Goal: Task Accomplishment & Management: Use online tool/utility

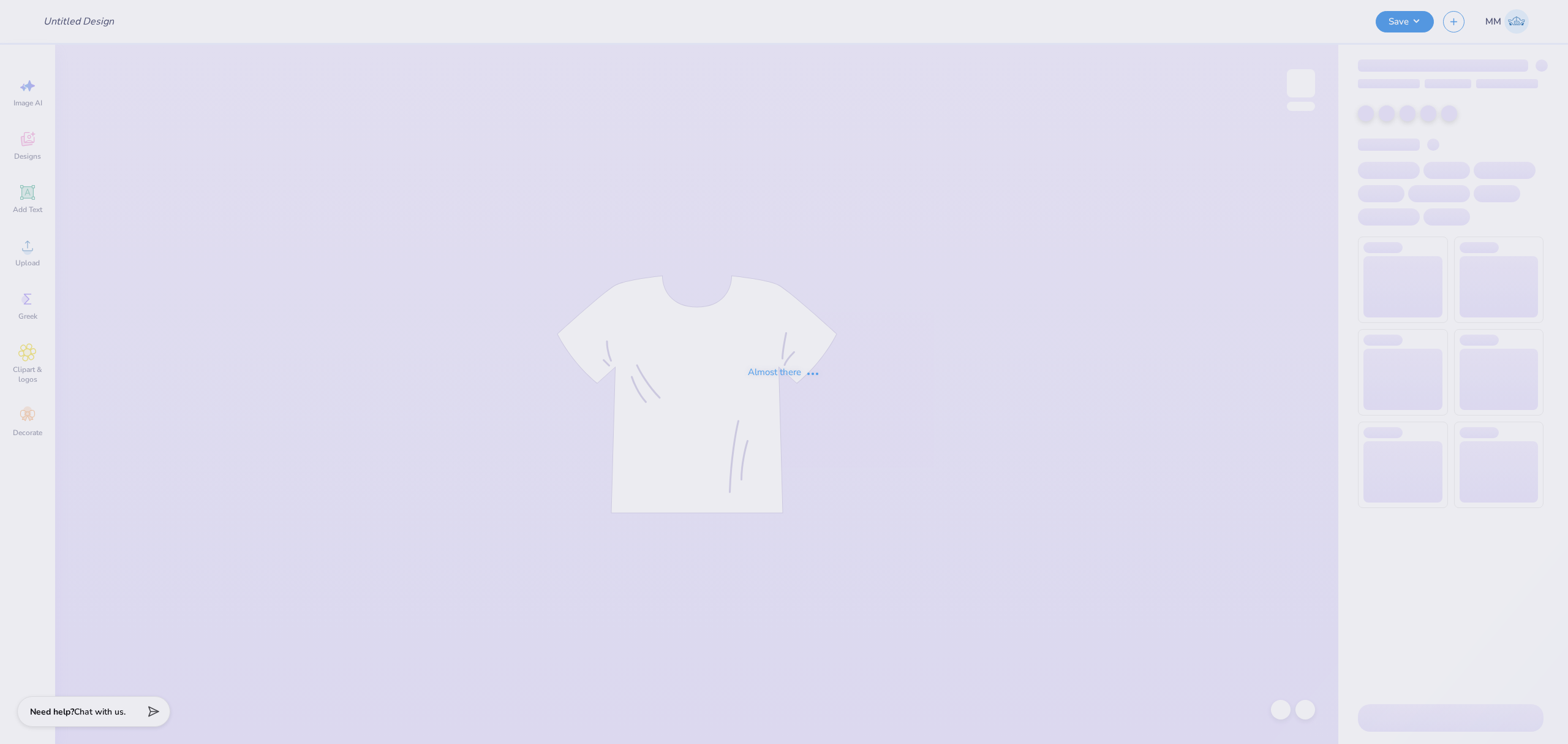
type input "Career Week - Class Officer Collective at [GEOGRAPHIC_DATA] U"
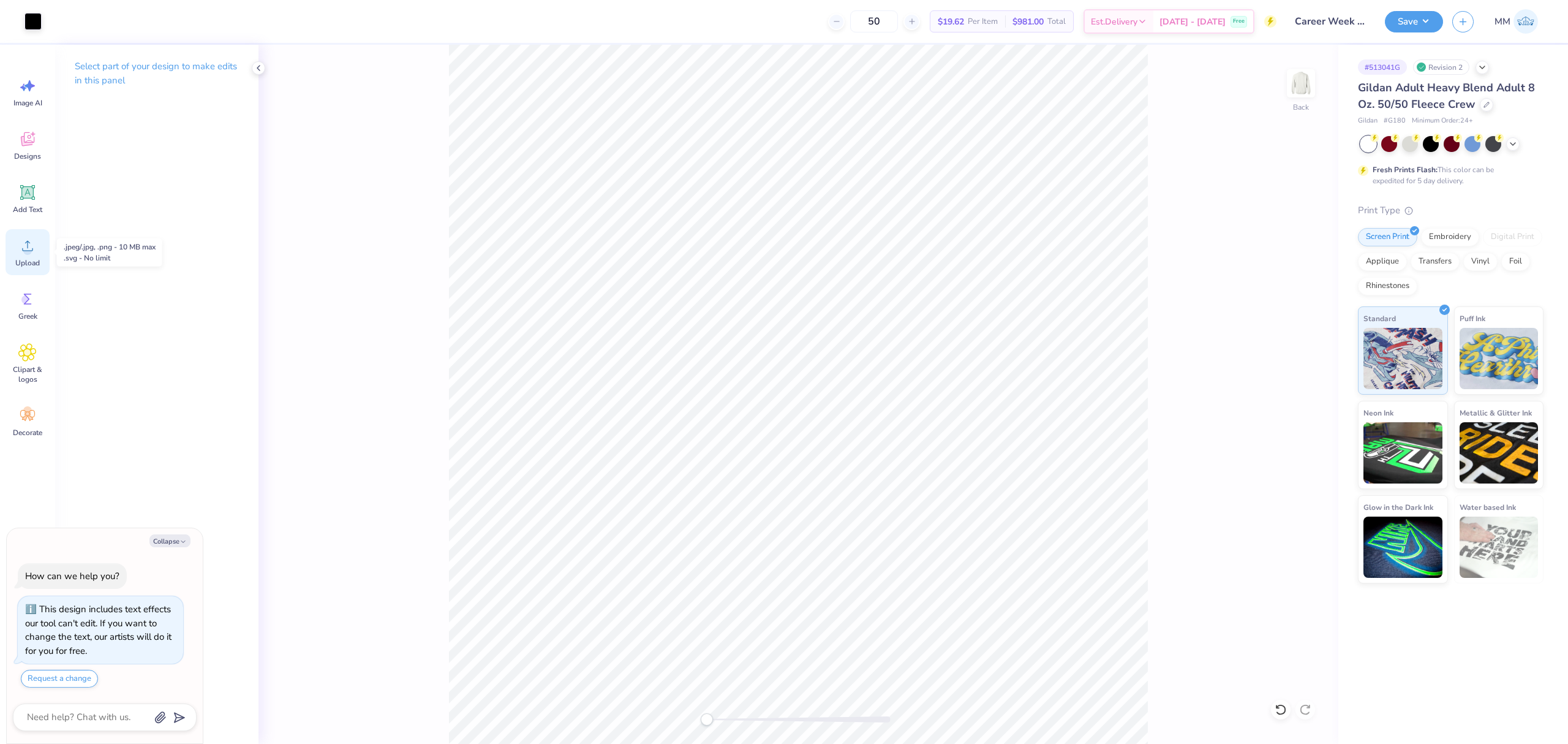
click at [24, 263] on span "Upload" at bounding box center [27, 263] width 24 height 10
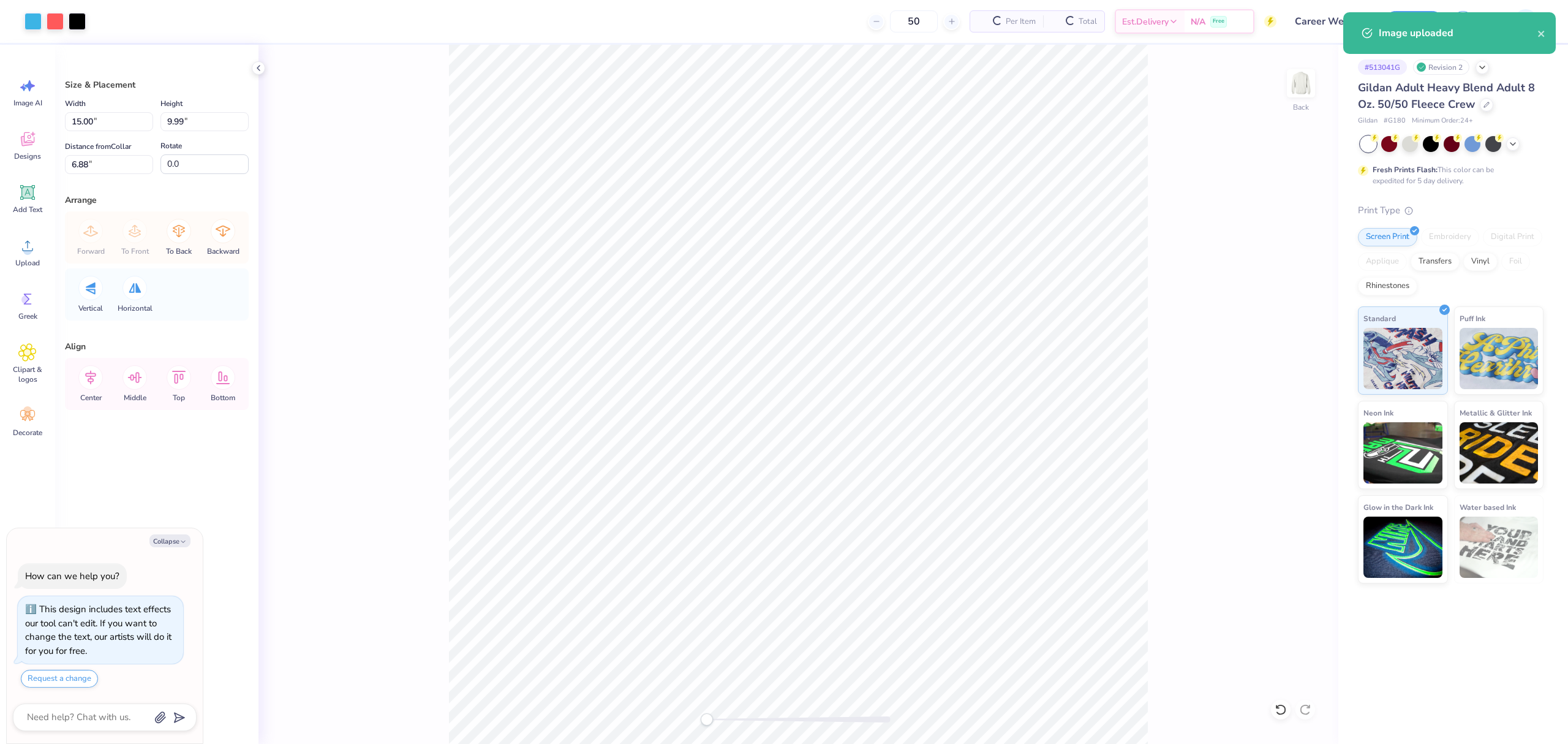
type textarea "x"
click at [106, 119] on input "15.00" at bounding box center [109, 121] width 88 height 19
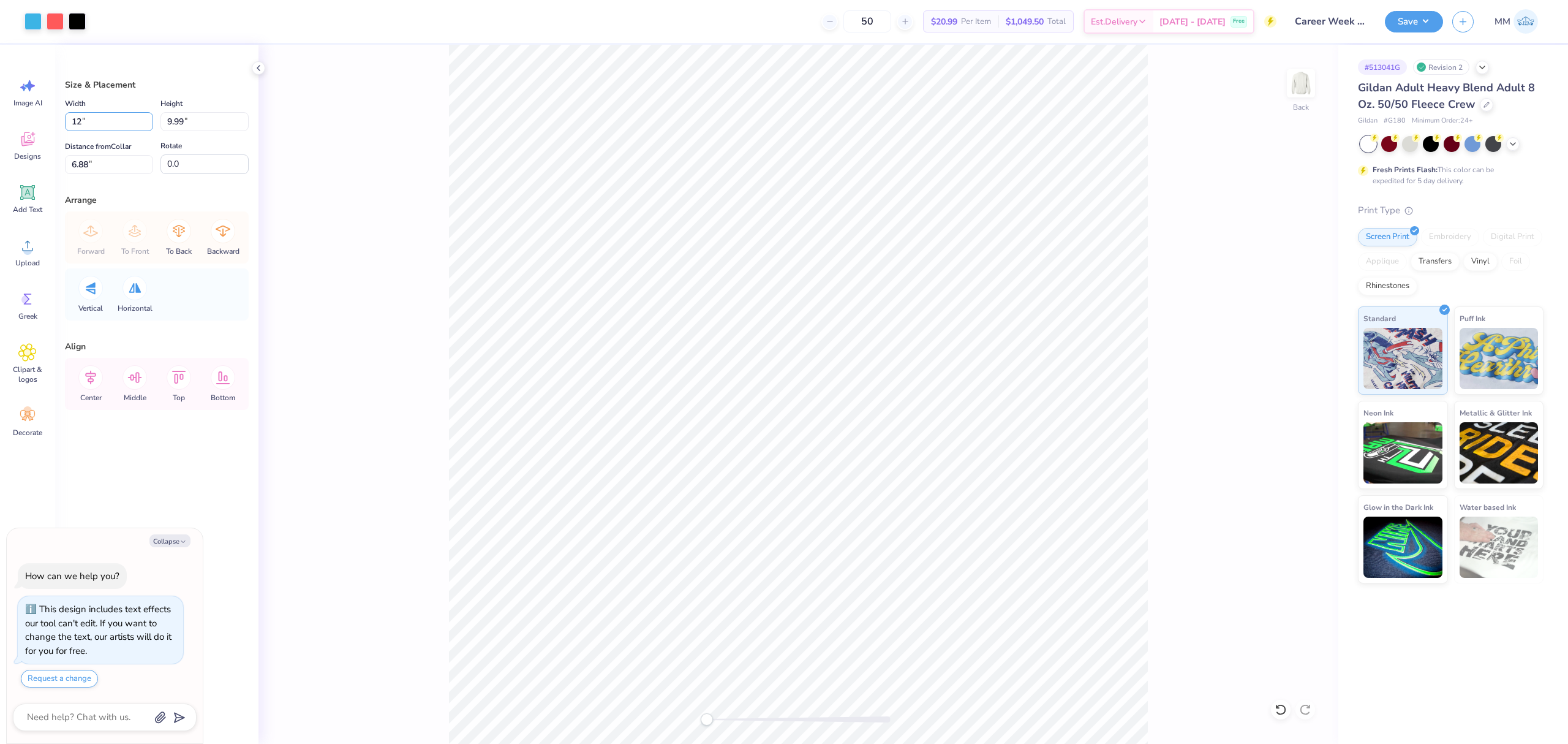
type input "12"
type textarea "x"
type input "12.00"
type input "7.99"
click at [107, 163] on input "7.88" at bounding box center [109, 164] width 88 height 19
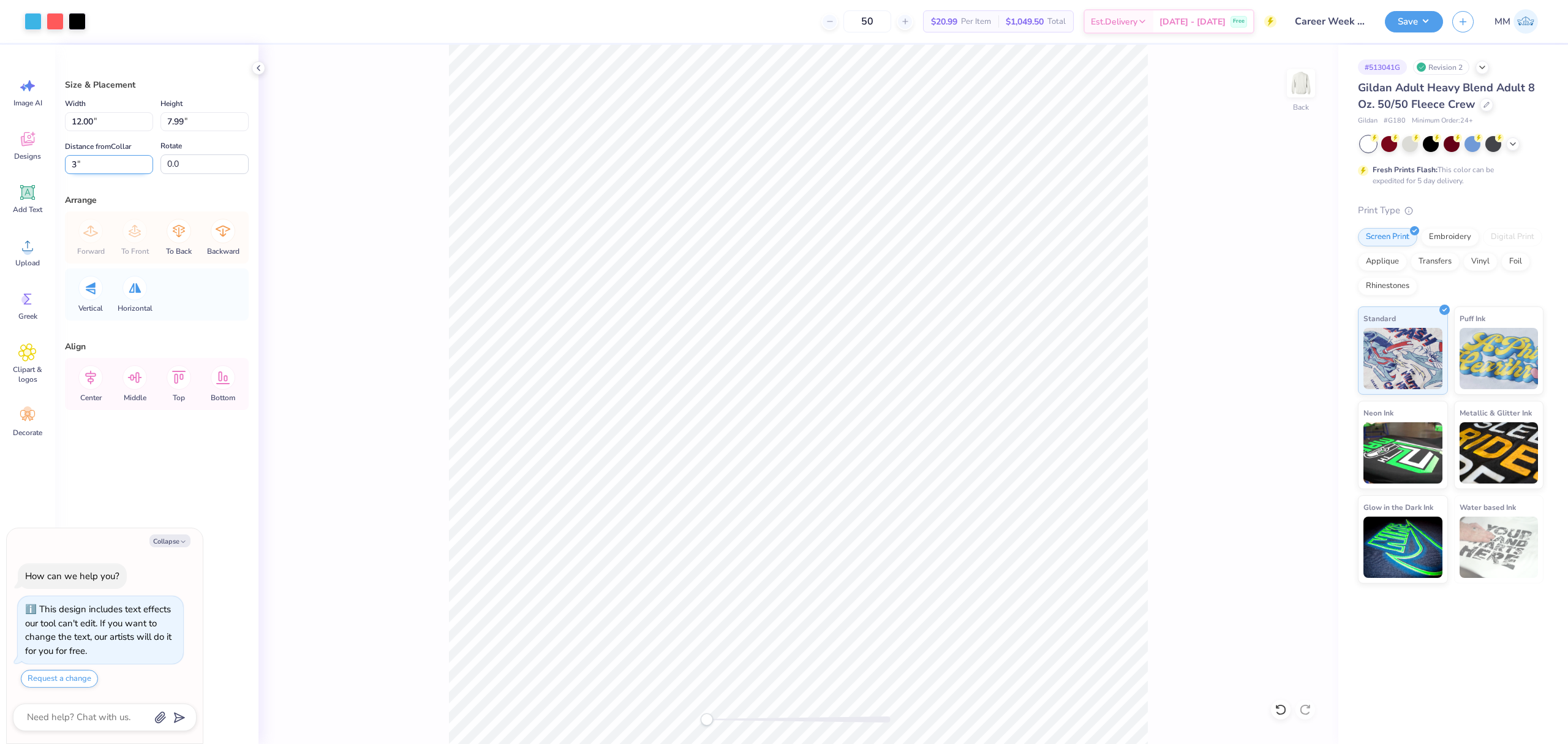
type input "3"
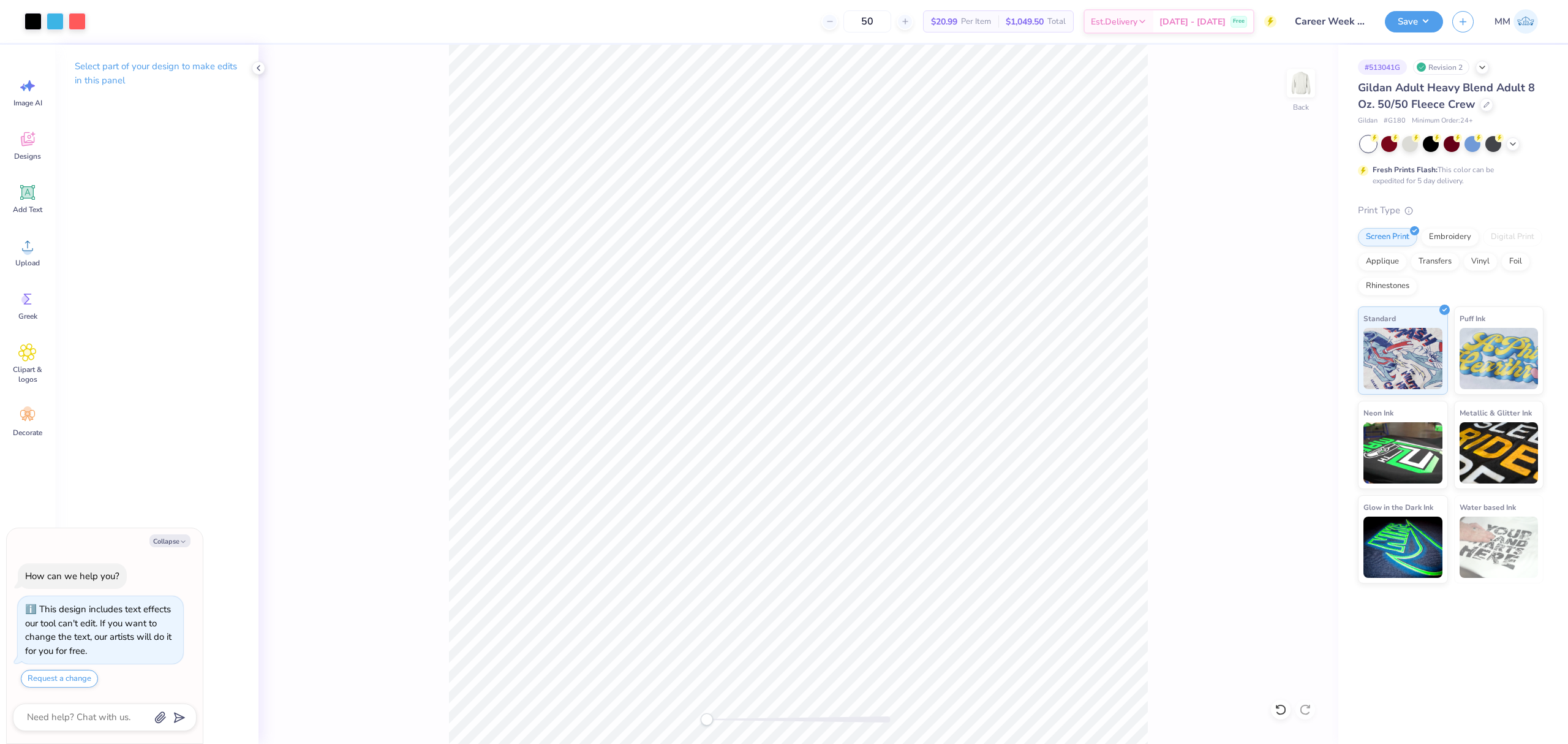
type textarea "x"
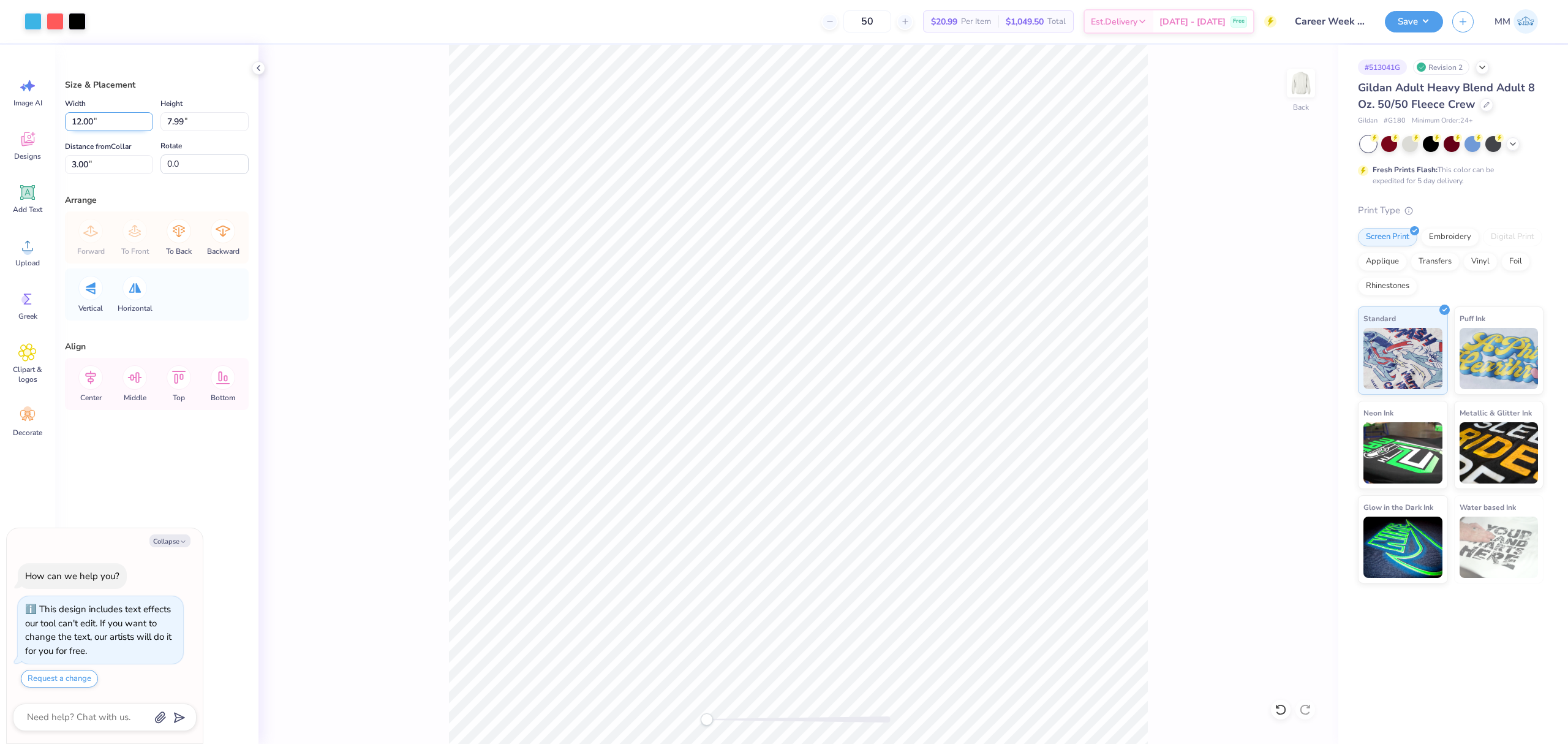
click at [99, 128] on input "12.00" at bounding box center [109, 121] width 88 height 19
type input "11"
type textarea "x"
type input "11.00"
type input "7.33"
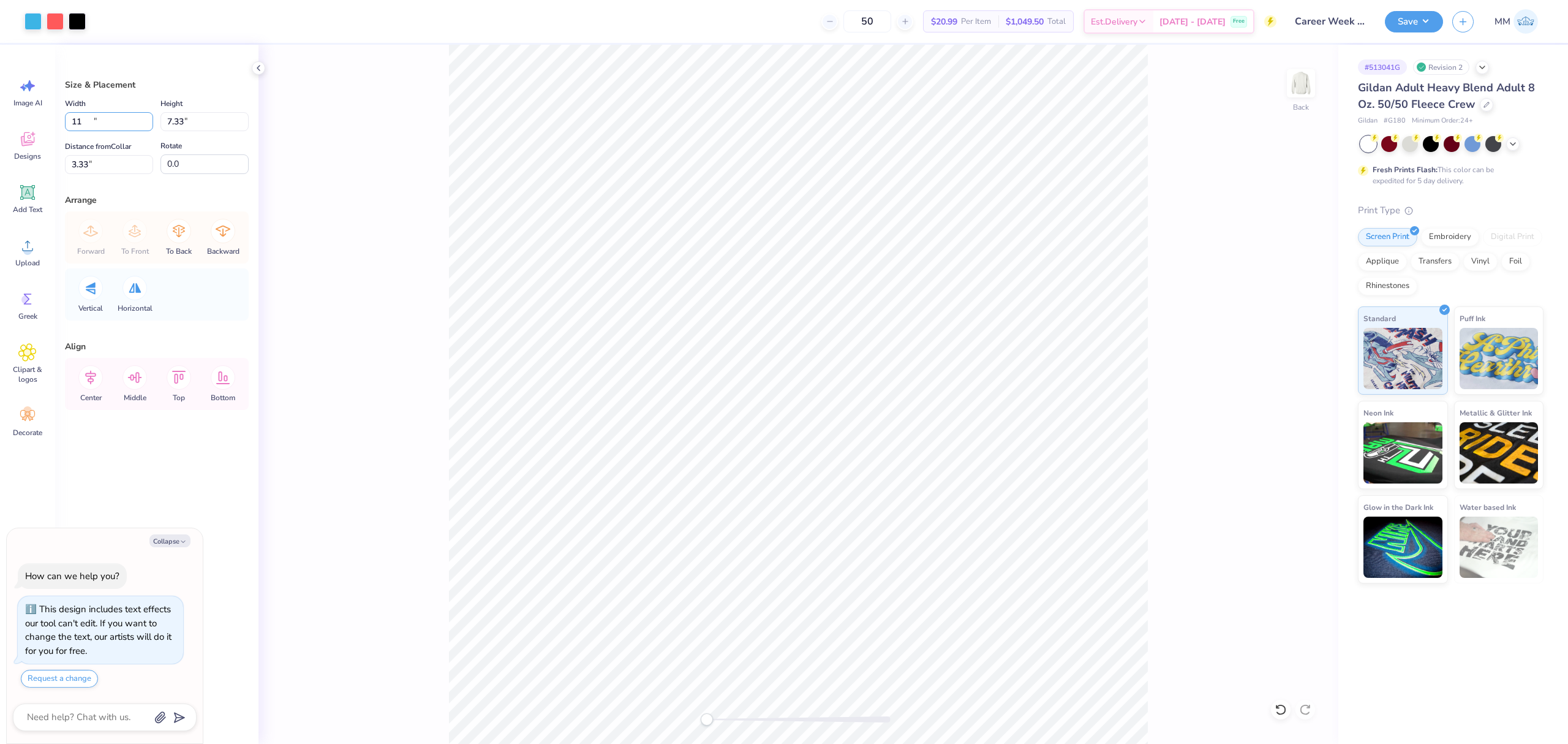
type input "3.33"
click at [34, 196] on icon at bounding box center [28, 193] width 19 height 19
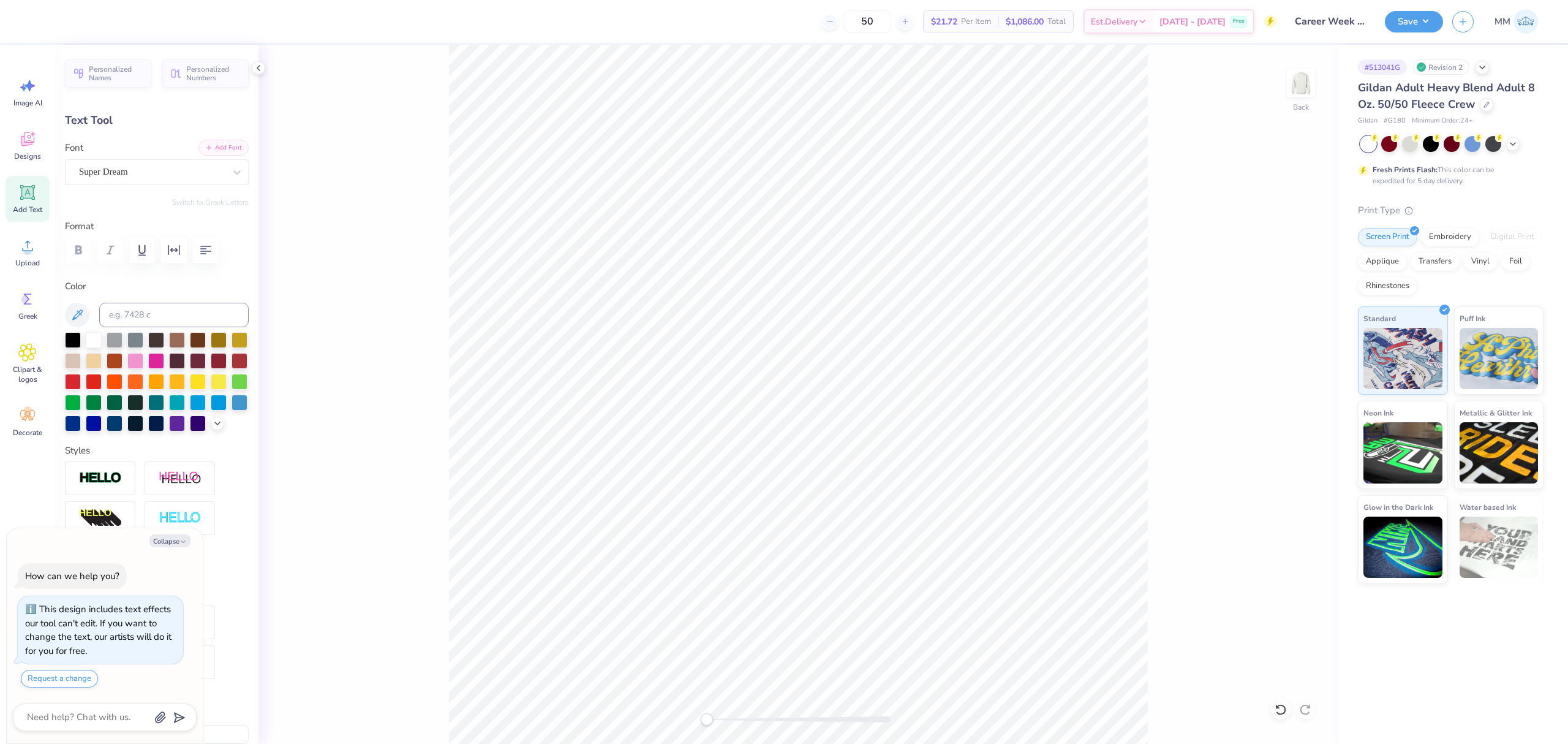
click at [205, 145] on icon "button" at bounding box center [209, 147] width 8 height 8
click at [73, 341] on div at bounding box center [72, 338] width 16 height 16
type textarea "x"
type textarea "CLASS OF 2026"
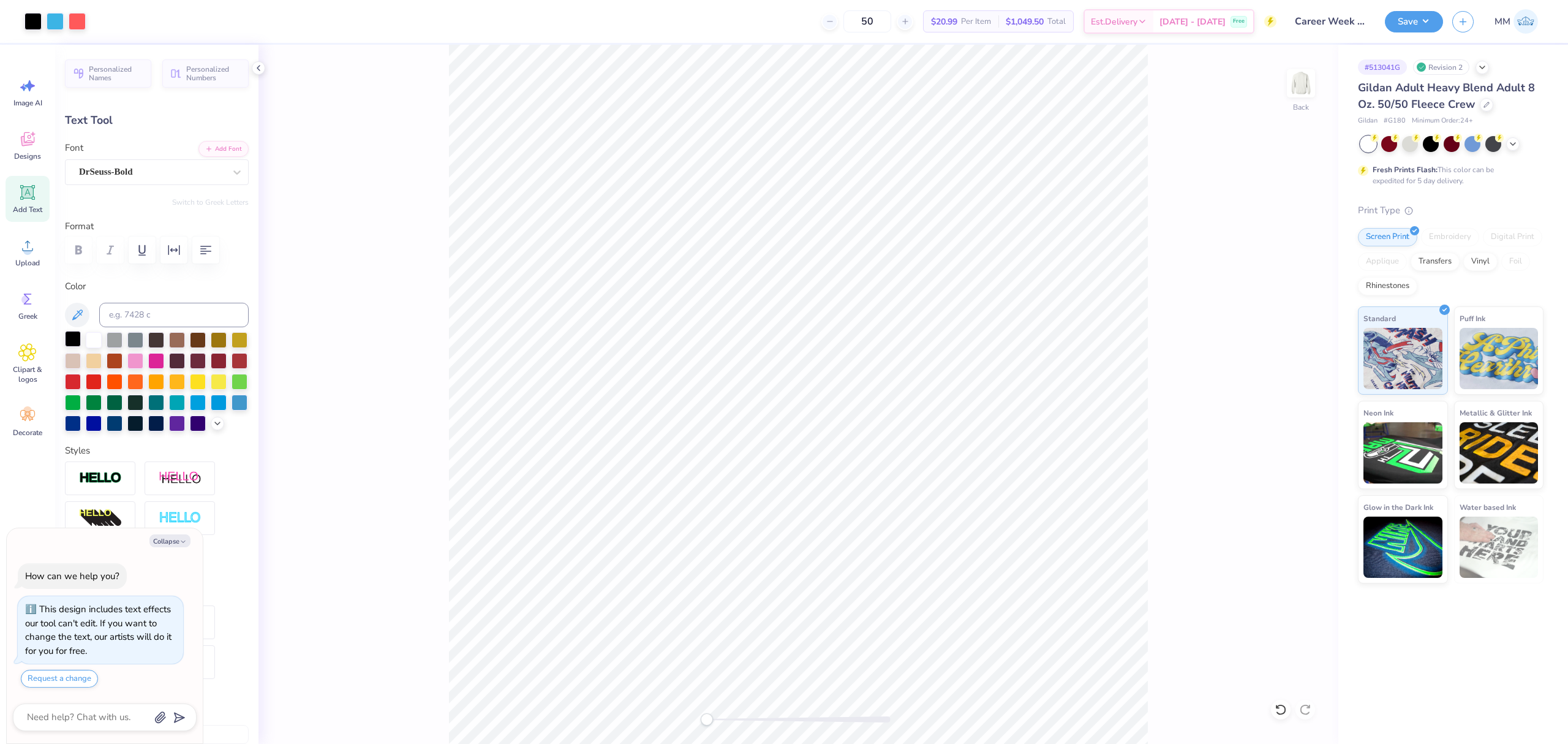
type textarea "x"
type input "13.21"
type input "1.53"
type input "10.26"
type textarea "x"
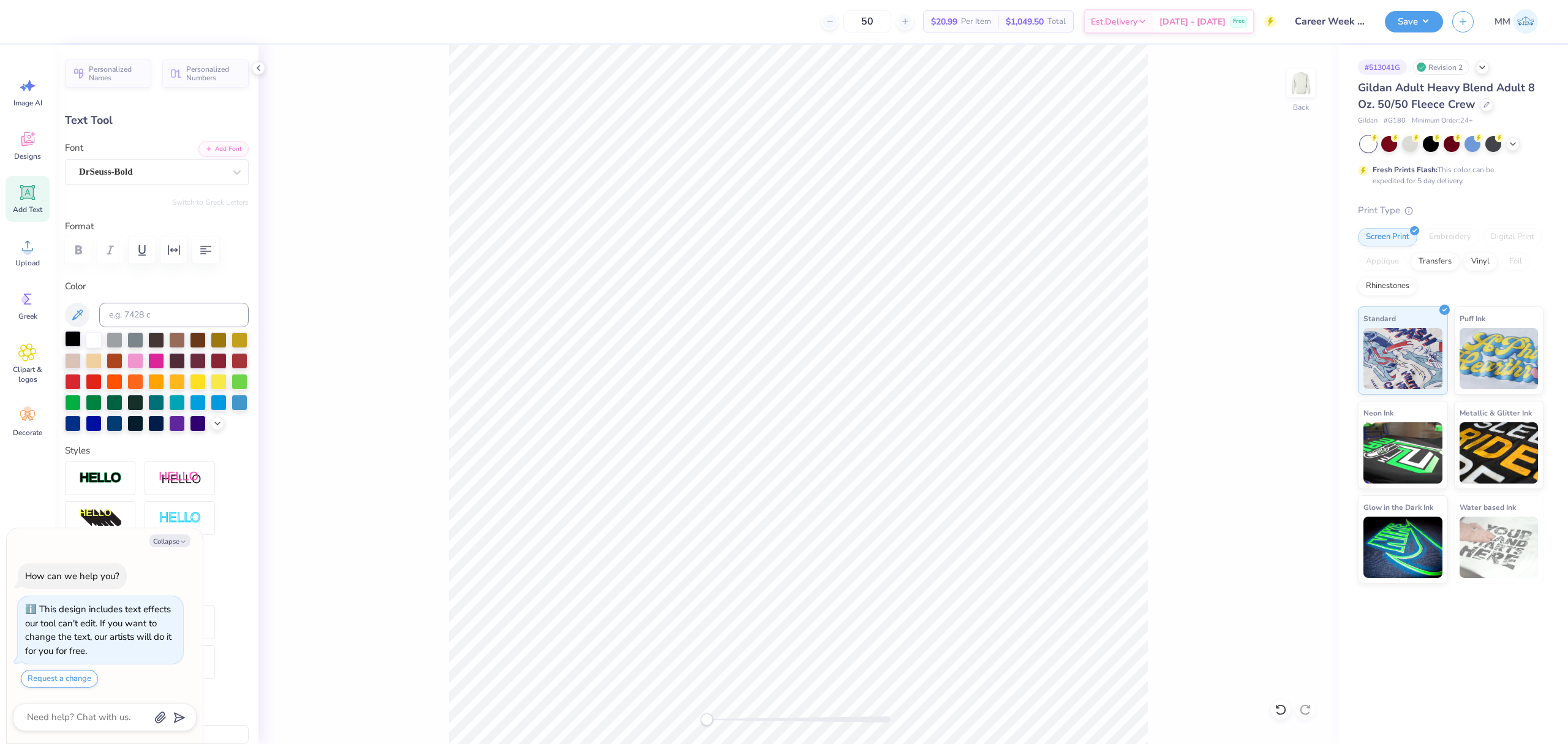
type input "8.29"
type input "0.57"
type input "13.21"
click at [233, 172] on icon at bounding box center [236, 172] width 8 height 4
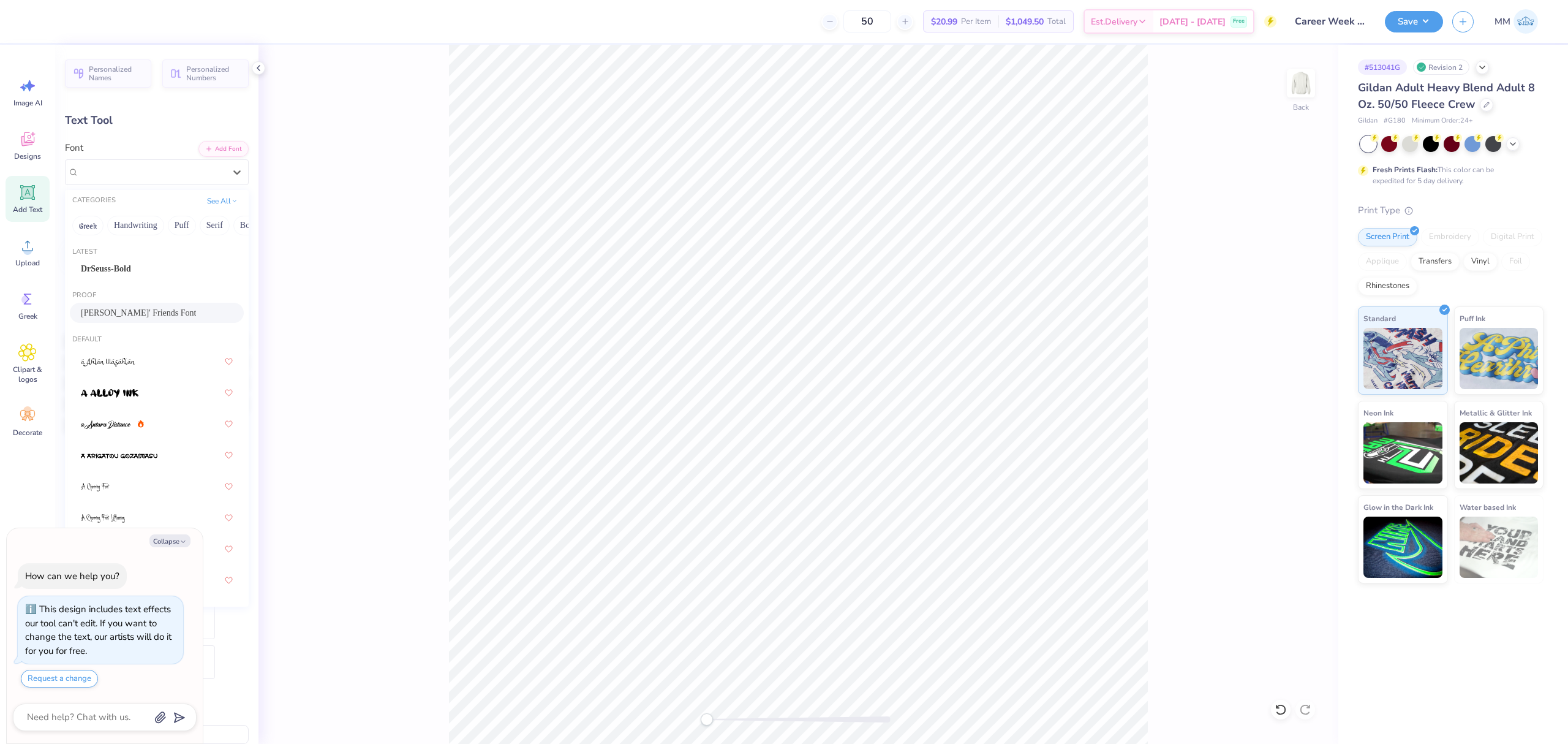
click at [142, 314] on span "[PERSON_NAME]' Friends Font" at bounding box center [138, 312] width 115 height 13
click at [230, 169] on icon at bounding box center [236, 172] width 13 height 13
click at [128, 265] on div "DrSeuss-Bold" at bounding box center [156, 268] width 152 height 13
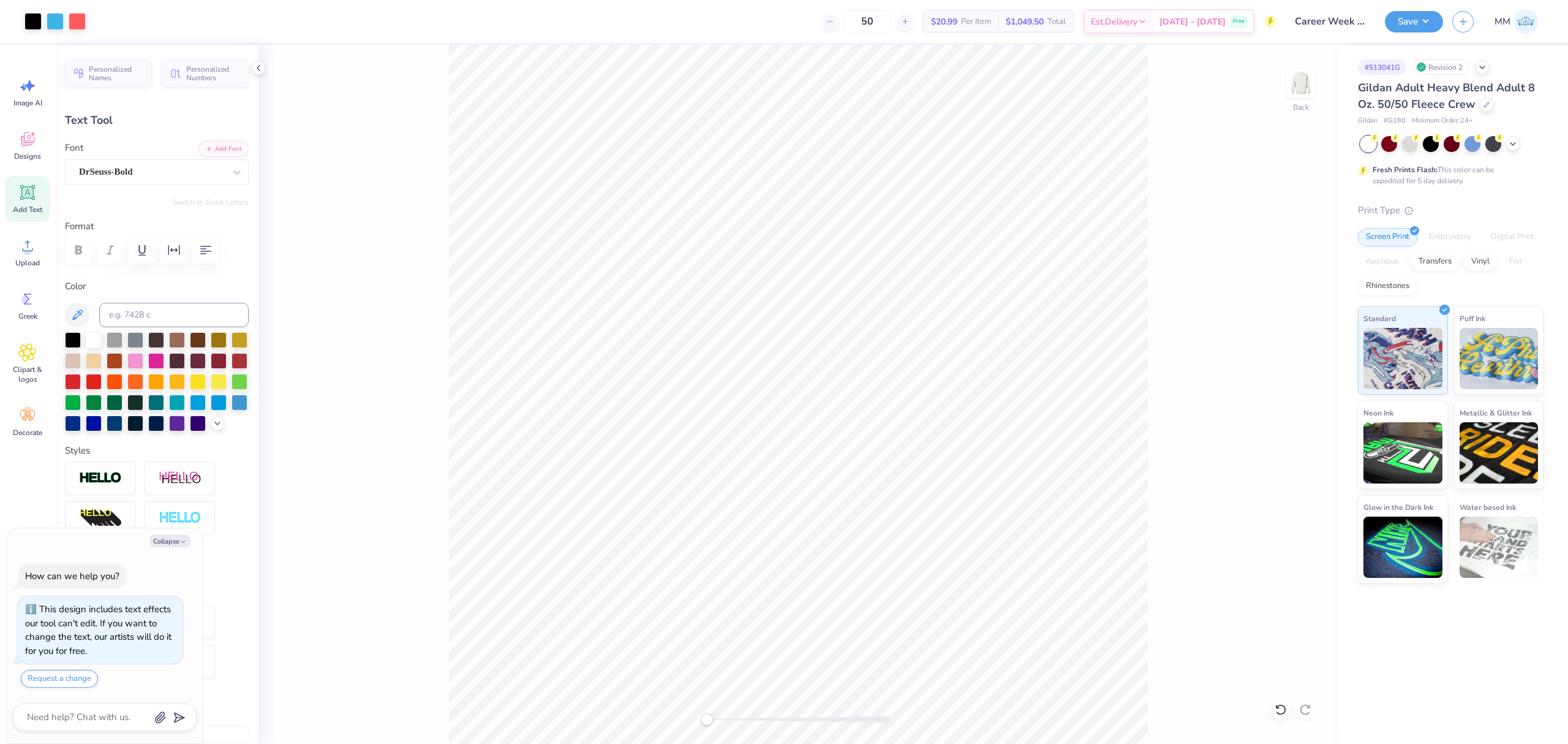
type textarea "x"
type input "13.21"
type input "1.53"
type input "10.26"
type textarea "x"
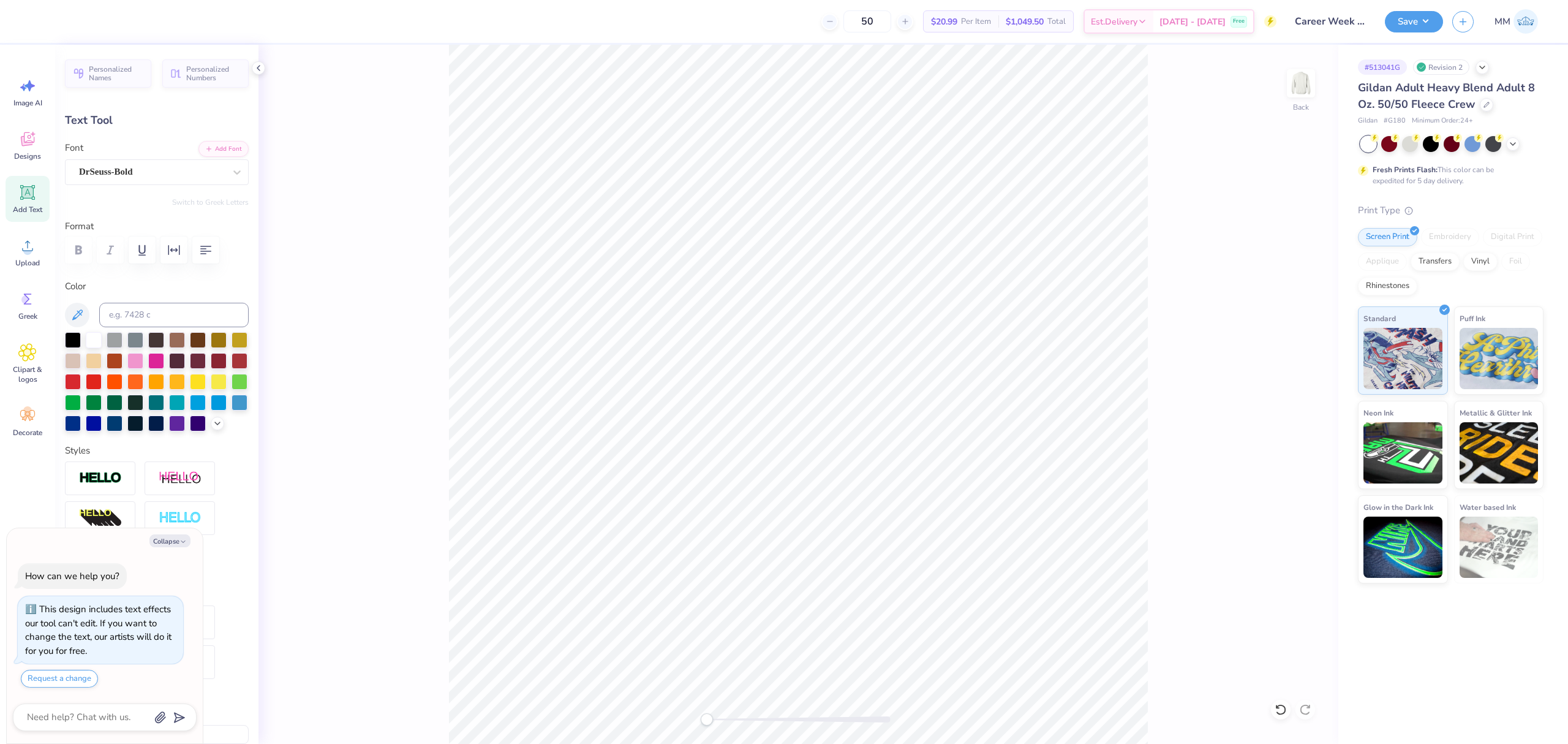
type input "5.21"
type input "0.60"
type textarea "x"
type input "7.22"
type input "0.84"
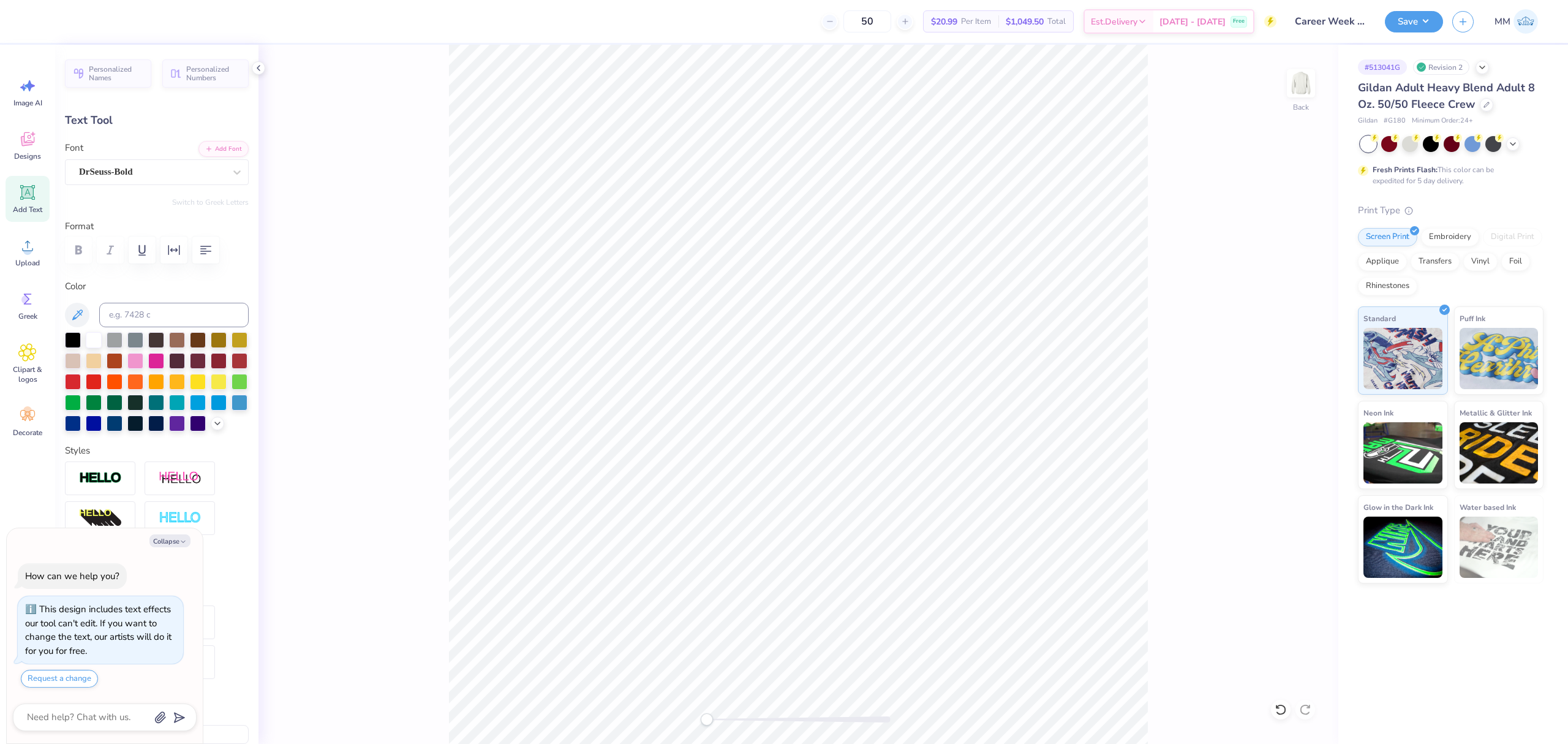
type input "9.82"
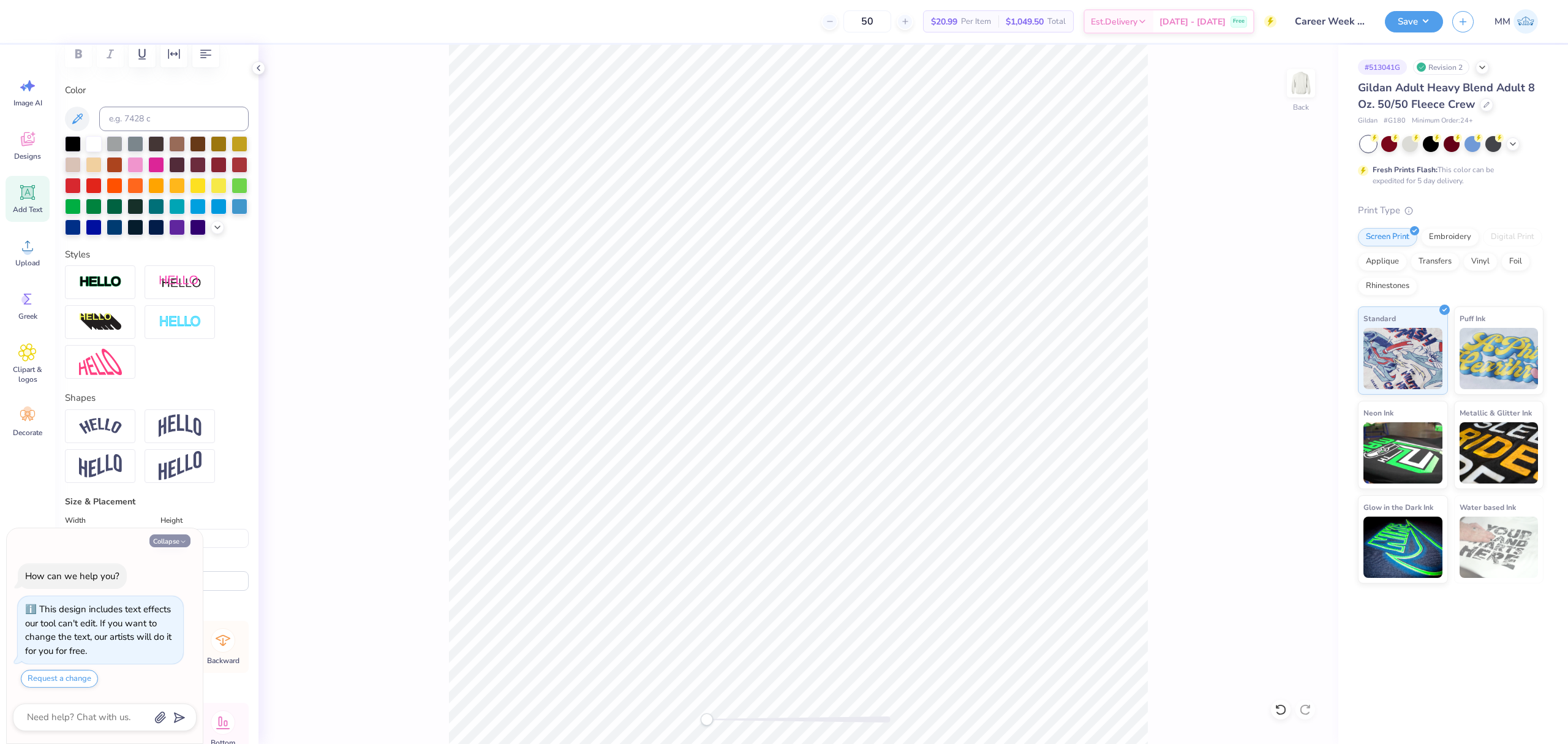
scroll to position [290, 0]
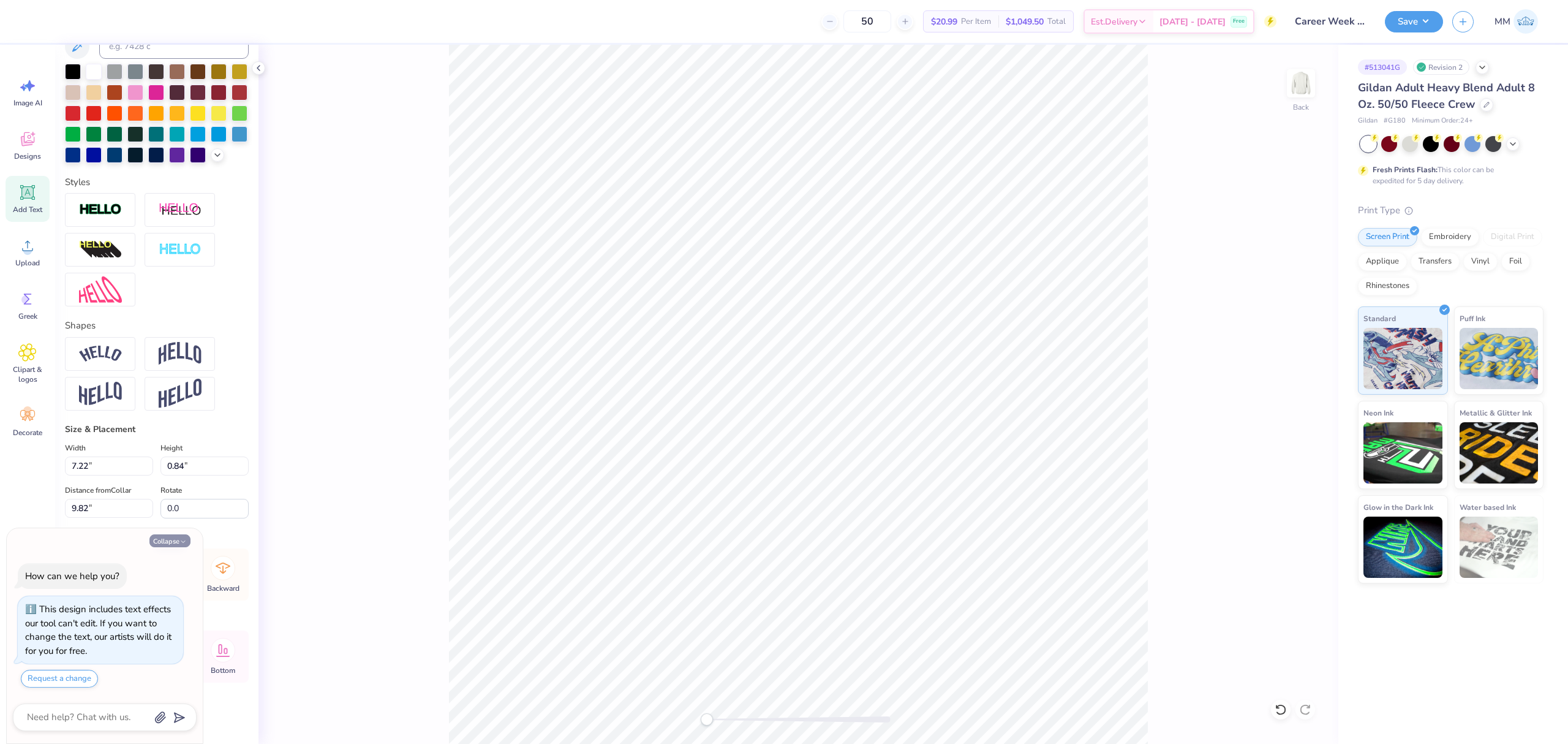
click at [161, 545] on button "Collapse" at bounding box center [170, 540] width 41 height 13
type textarea "x"
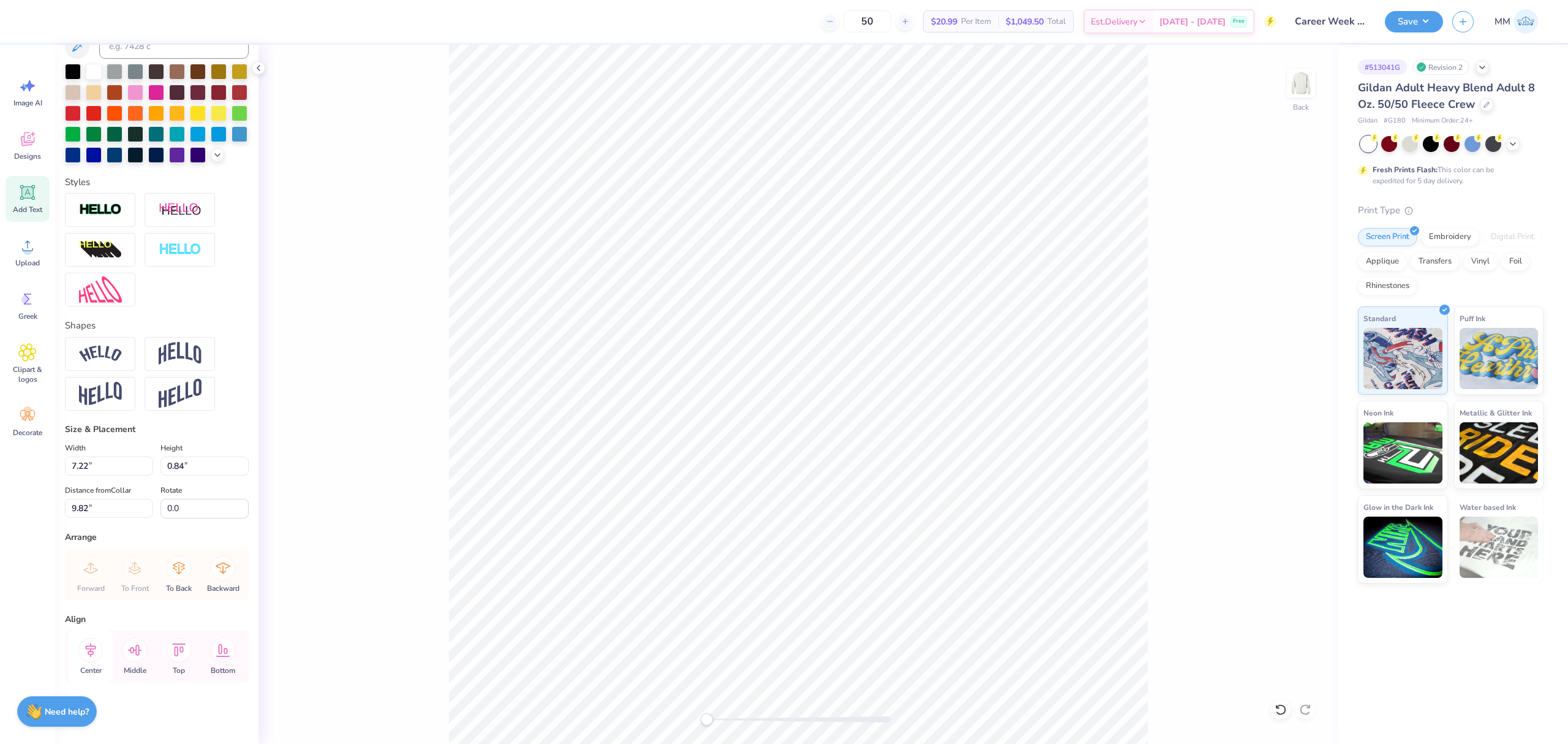
click at [97, 643] on icon at bounding box center [90, 650] width 24 height 24
click at [721, 726] on div "Back" at bounding box center [798, 394] width 1080 height 699
type input "4.93"
type input "0.37"
type input "13.31"
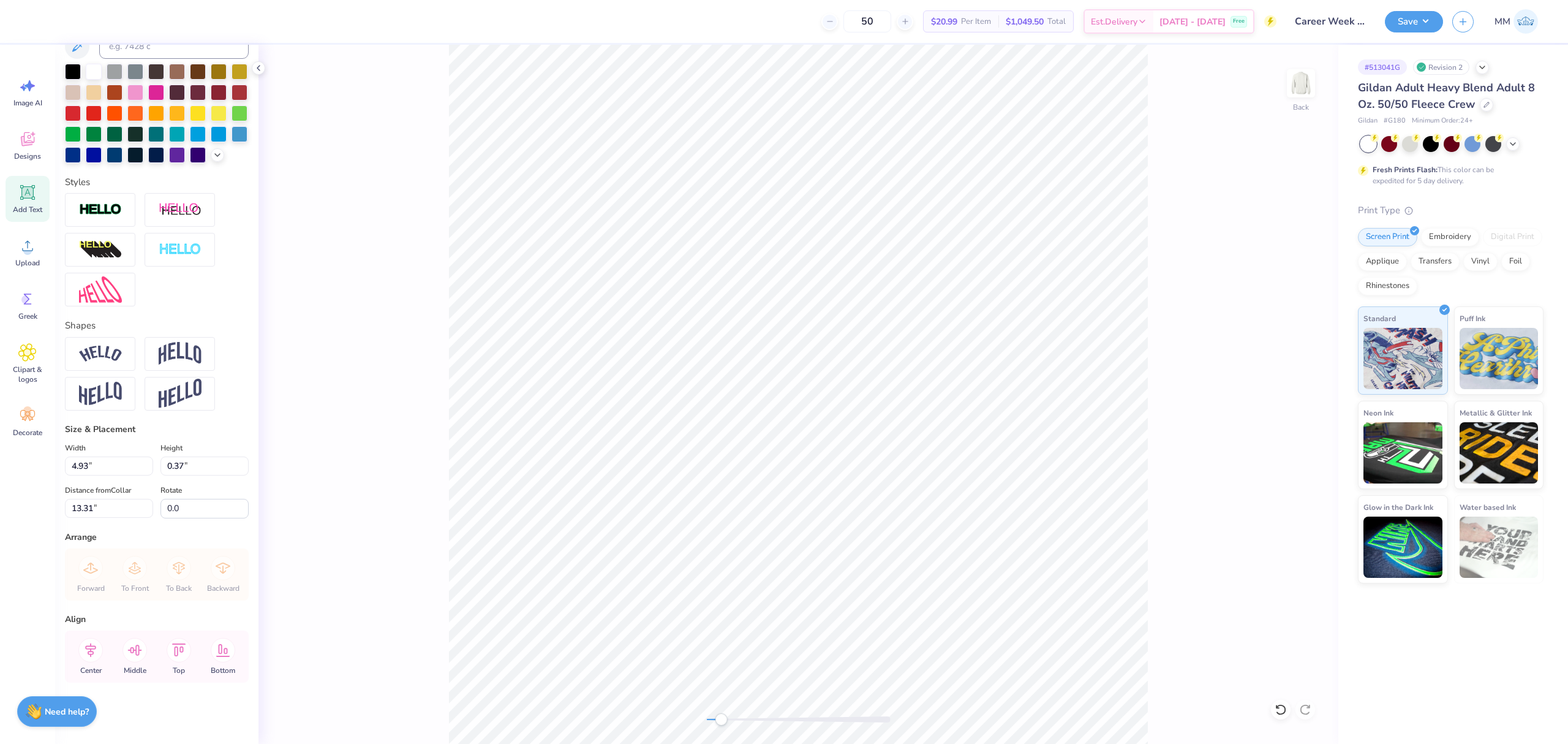
paste textarea "lass Officer Collective at"
type textarea "Class Officer Collective at [GEOGRAPHIC_DATA]"
type input "6.39"
type input "0.38"
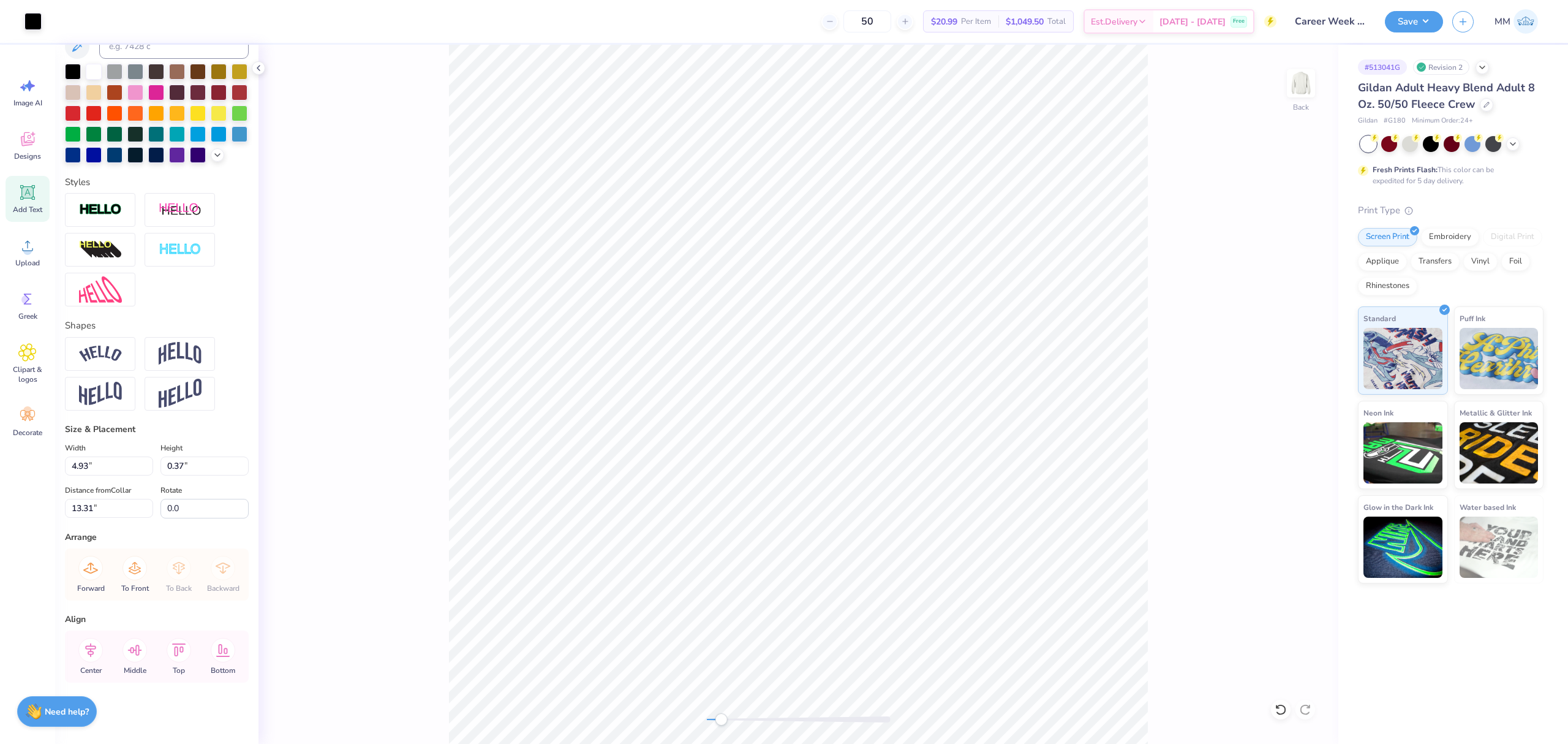
type input "13.30"
type input "8.50"
type input "0.51"
type input "11.12"
click at [93, 641] on icon at bounding box center [90, 650] width 24 height 24
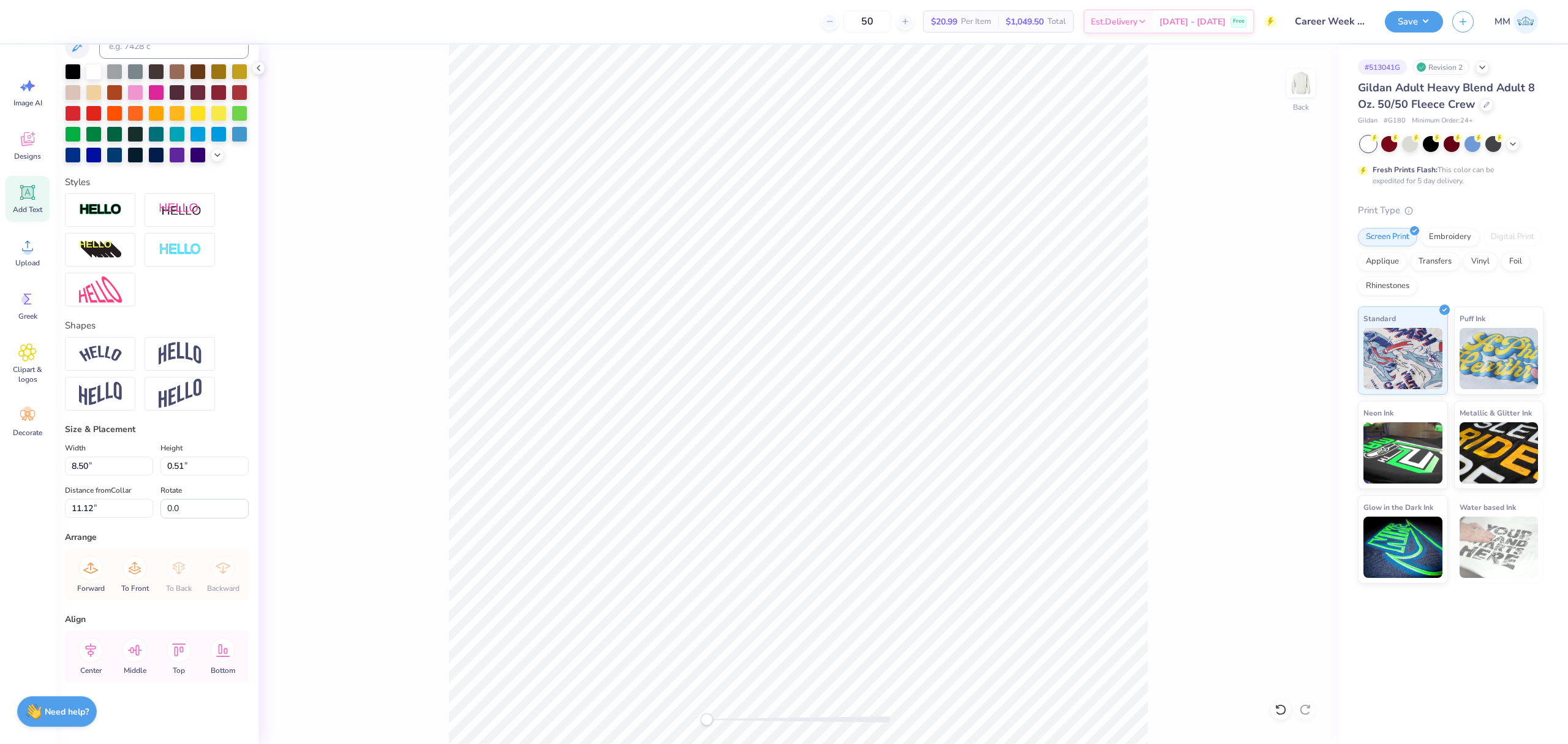
click at [617, 688] on div "Back" at bounding box center [798, 394] width 1080 height 699
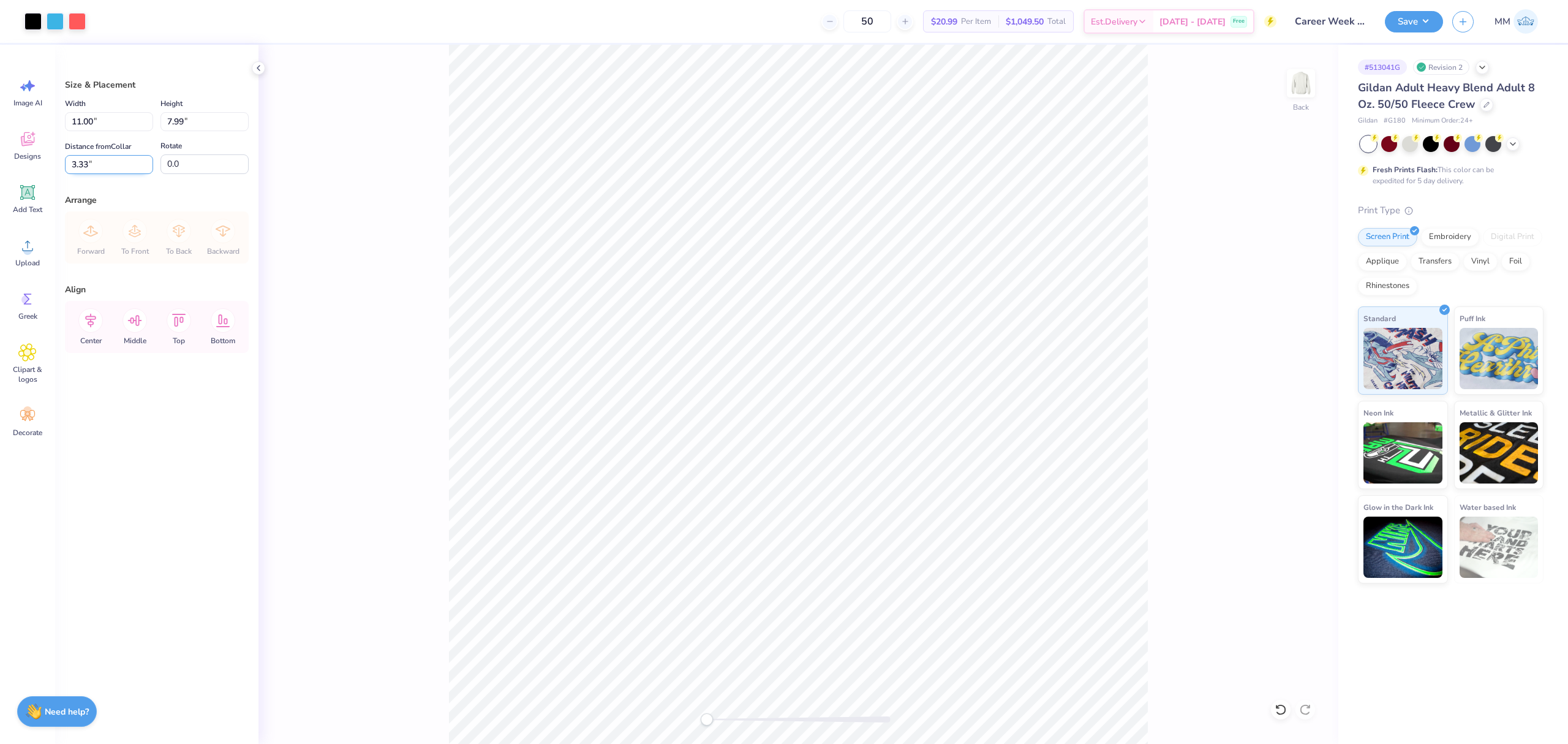
click at [93, 164] on input "3.33" at bounding box center [109, 164] width 88 height 19
type input "3.00"
click at [87, 333] on div "Center" at bounding box center [91, 327] width 44 height 52
click at [1395, 13] on button "Save" at bounding box center [1413, 19] width 58 height 21
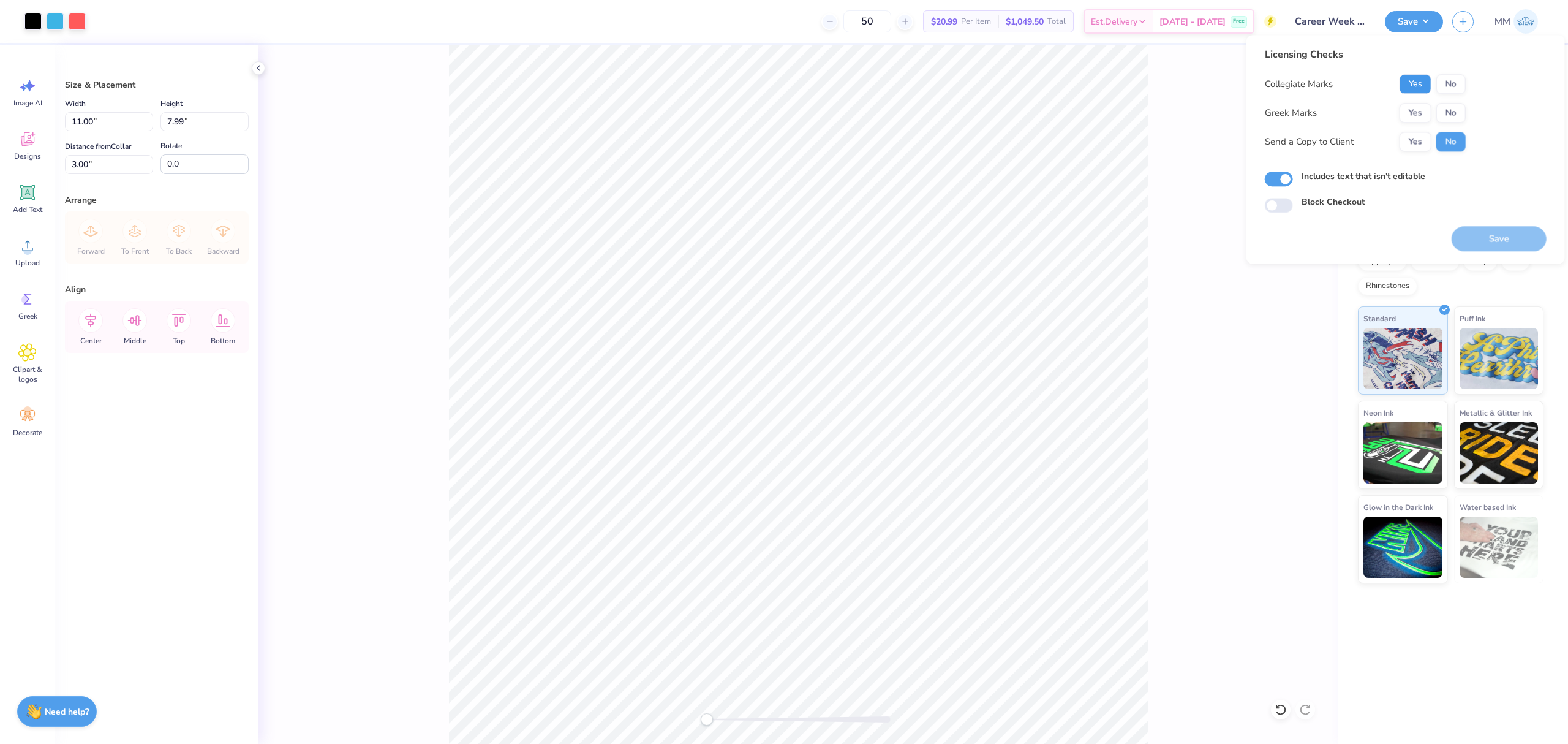
click at [1417, 82] on button "Yes" at bounding box center [1416, 83] width 32 height 19
click at [1451, 105] on button "No" at bounding box center [1450, 112] width 29 height 19
click at [1490, 231] on button "Save" at bounding box center [1498, 239] width 95 height 25
